Goal: Check status: Check status

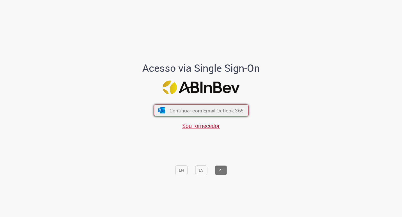
click at [222, 111] on span "Continuar com Email Outlook 365" at bounding box center [206, 110] width 74 height 6
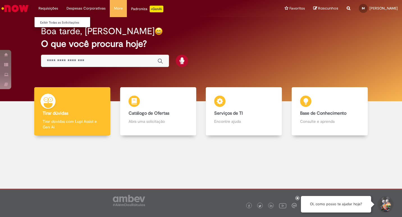
click at [49, 8] on li "Requisições Exibir Todas as Solicitações" at bounding box center [48, 8] width 28 height 17
click at [51, 23] on link "Exibir Todas as Solicitações" at bounding box center [66, 23] width 62 height 6
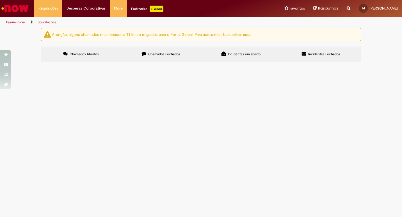
click at [157, 54] on span "Chamados Fechados" at bounding box center [164, 54] width 32 height 4
drag, startPoint x: 69, startPoint y: 102, endPoint x: 45, endPoint y: 103, distance: 23.6
click at [0, 0] on section "Itens solicitados Exportar como PDF Exportar como Excel Exportar como CSV Itens…" at bounding box center [0, 0] width 0 height 0
drag, startPoint x: 45, startPoint y: 103, endPoint x: 65, endPoint y: 104, distance: 20.0
click at [0, 0] on span "R13475629" at bounding box center [0, 0] width 0 height 0
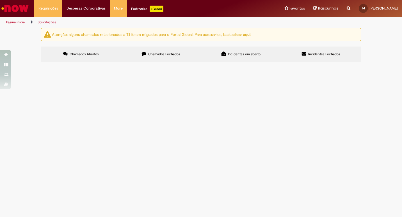
drag, startPoint x: 67, startPoint y: 104, endPoint x: 48, endPoint y: 105, distance: 19.4
click at [0, 0] on td "R13475629" at bounding box center [0, 0] width 0 height 0
copy span "R13475629"
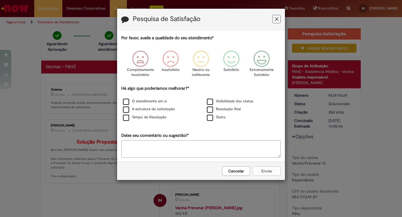
click at [278, 20] on icon "Feedback" at bounding box center [277, 19] width 4 height 6
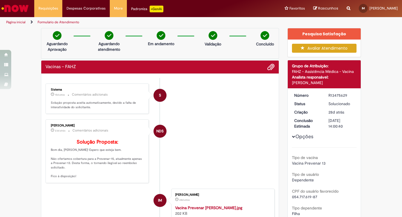
drag, startPoint x: 346, startPoint y: 95, endPoint x: 327, endPoint y: 97, distance: 19.5
click at [328, 97] on div "R13475629" at bounding box center [341, 96] width 26 height 6
copy div "R13475629"
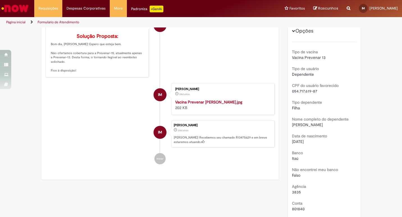
scroll to position [112, 0]
